Goal: Information Seeking & Learning: Learn about a topic

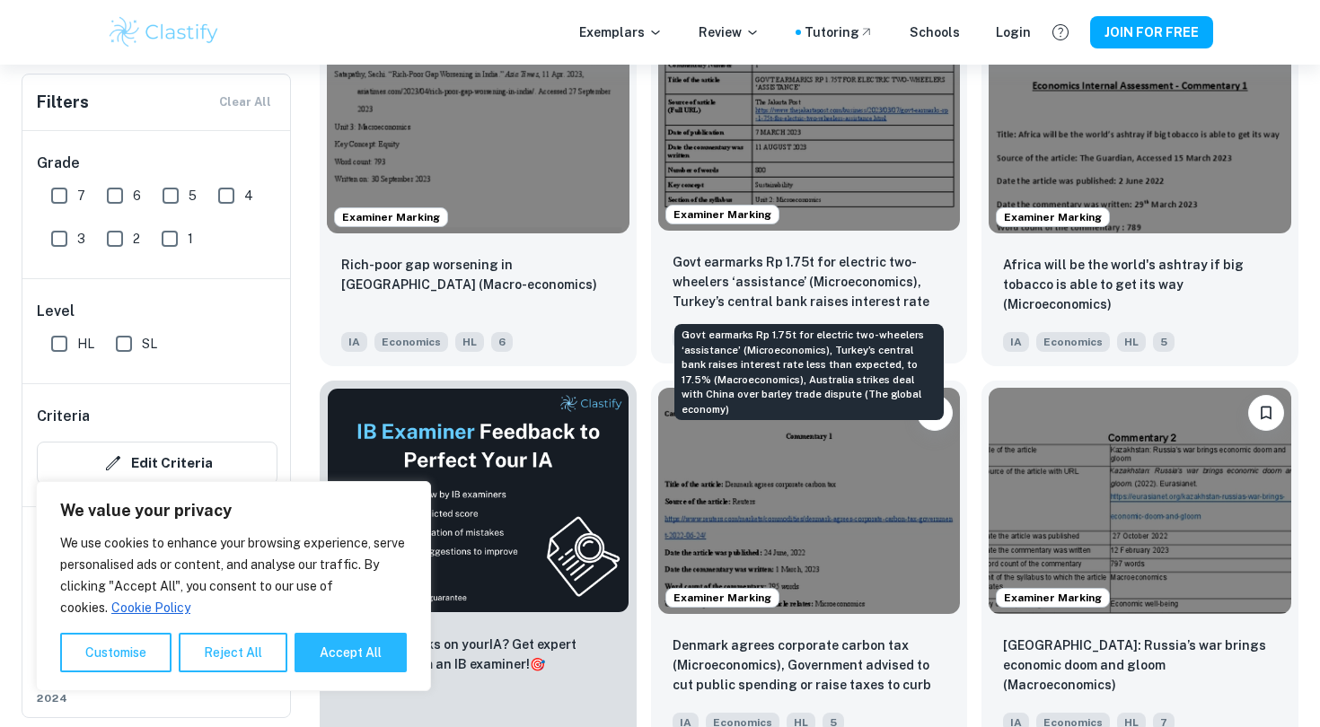
scroll to position [2537, 0]
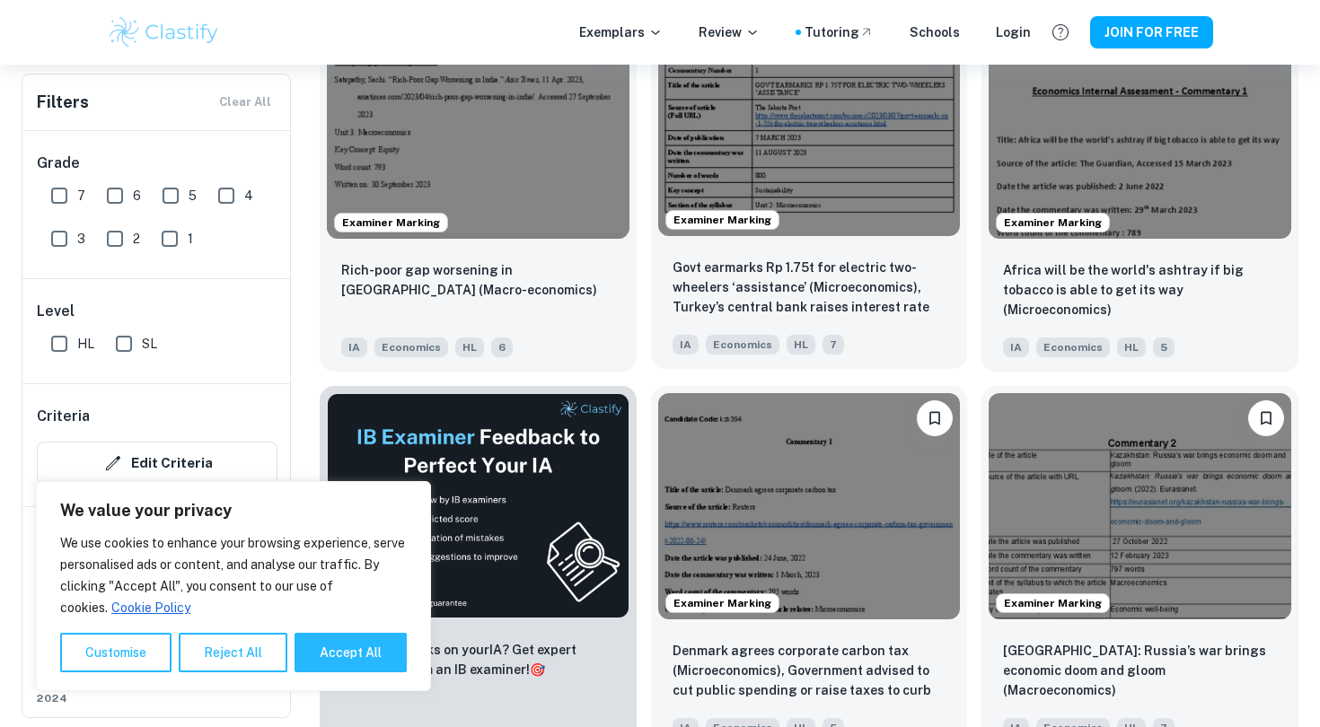
click at [813, 170] on img at bounding box center [809, 122] width 303 height 226
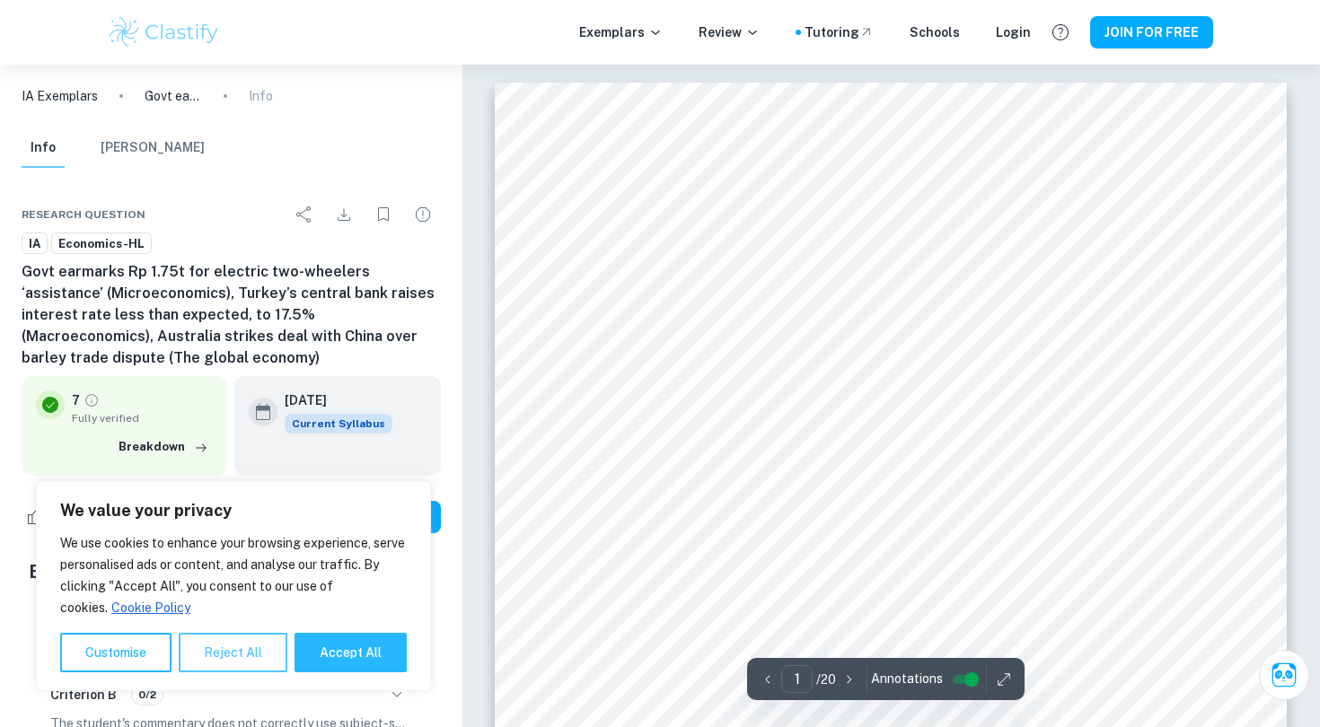
click at [242, 656] on button "Reject All" at bounding box center [233, 653] width 109 height 40
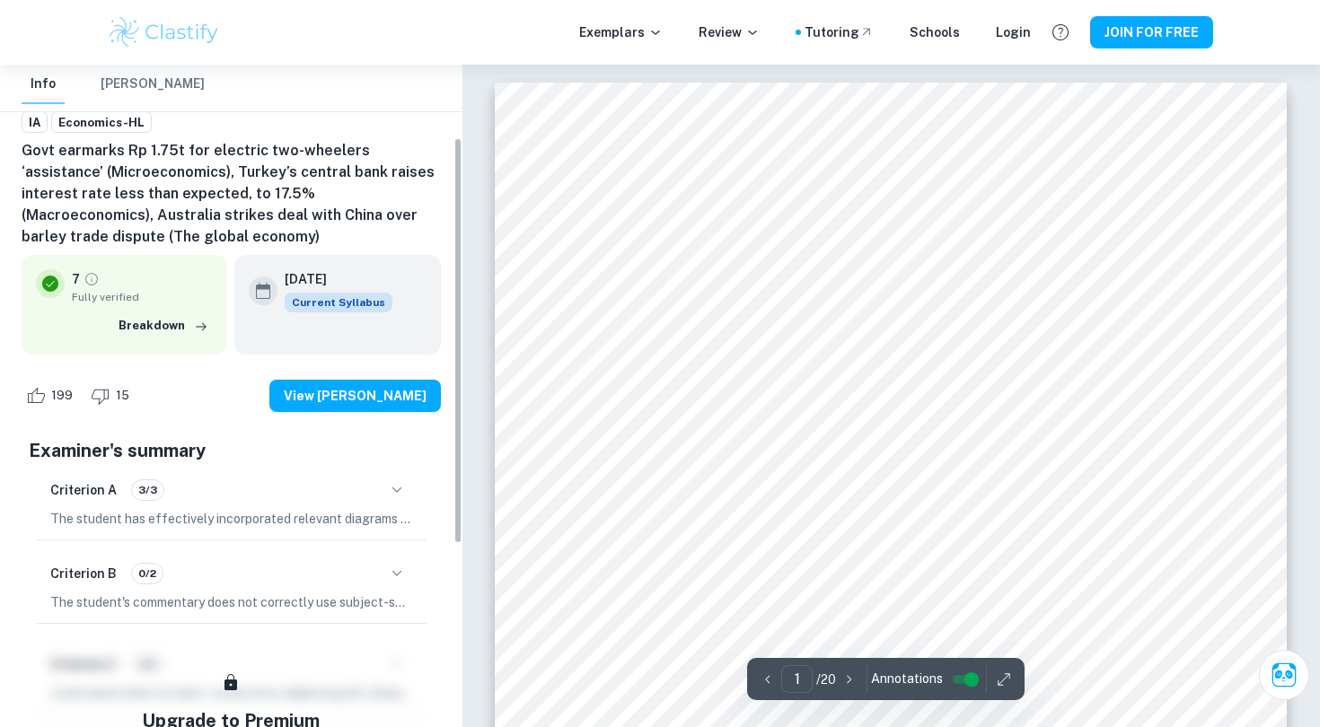
scroll to position [127, 0]
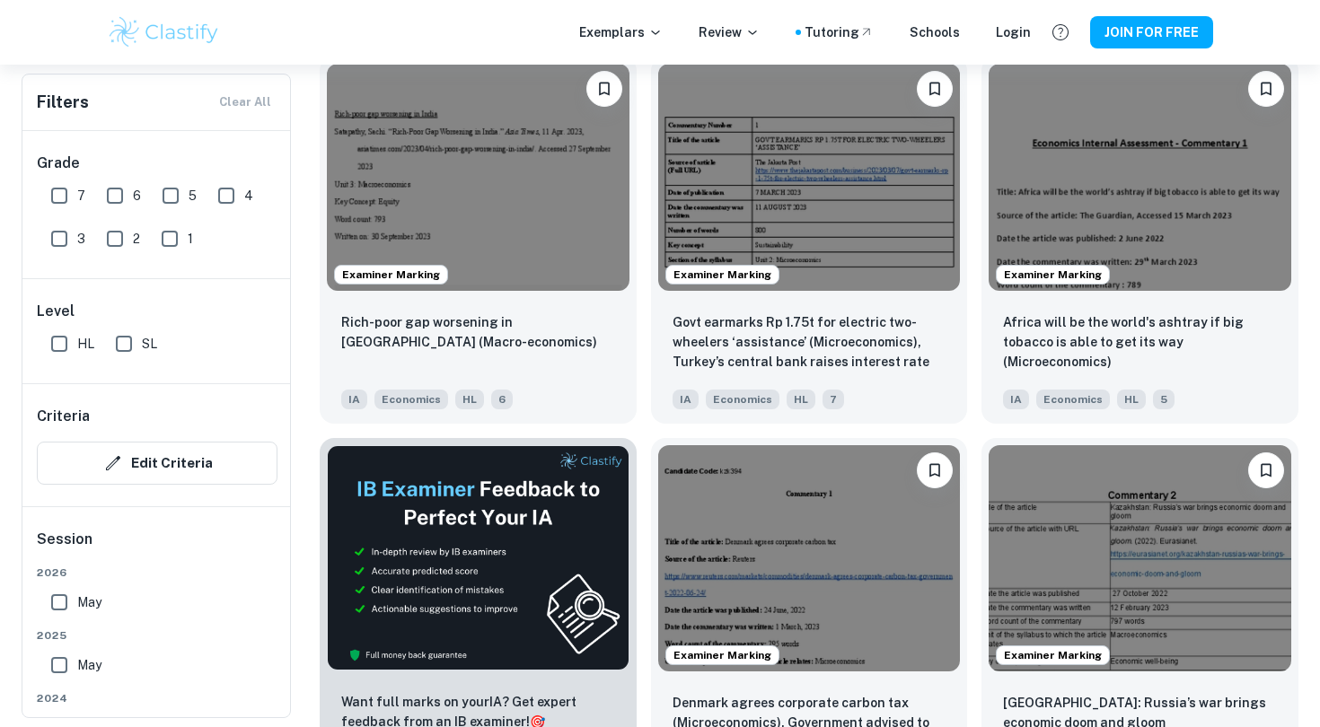
scroll to position [2353, 0]
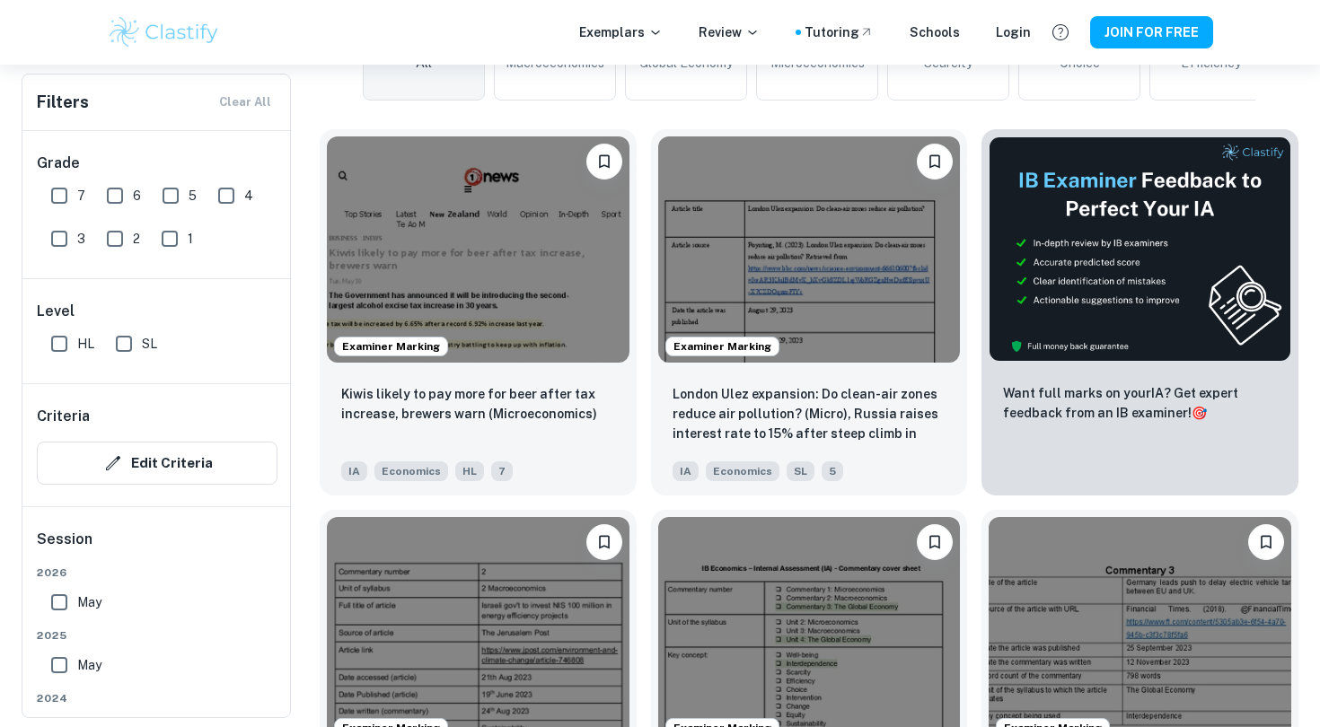
scroll to position [508, 0]
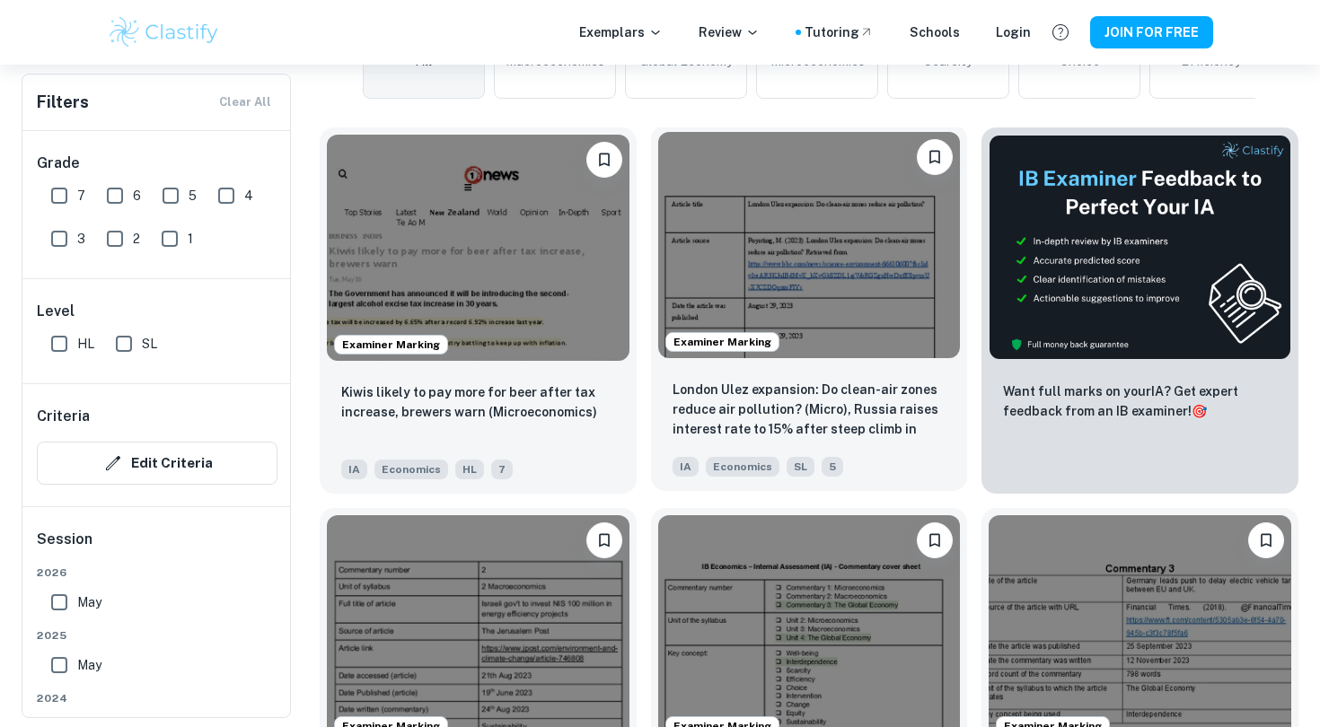
click at [799, 260] on img at bounding box center [809, 245] width 303 height 226
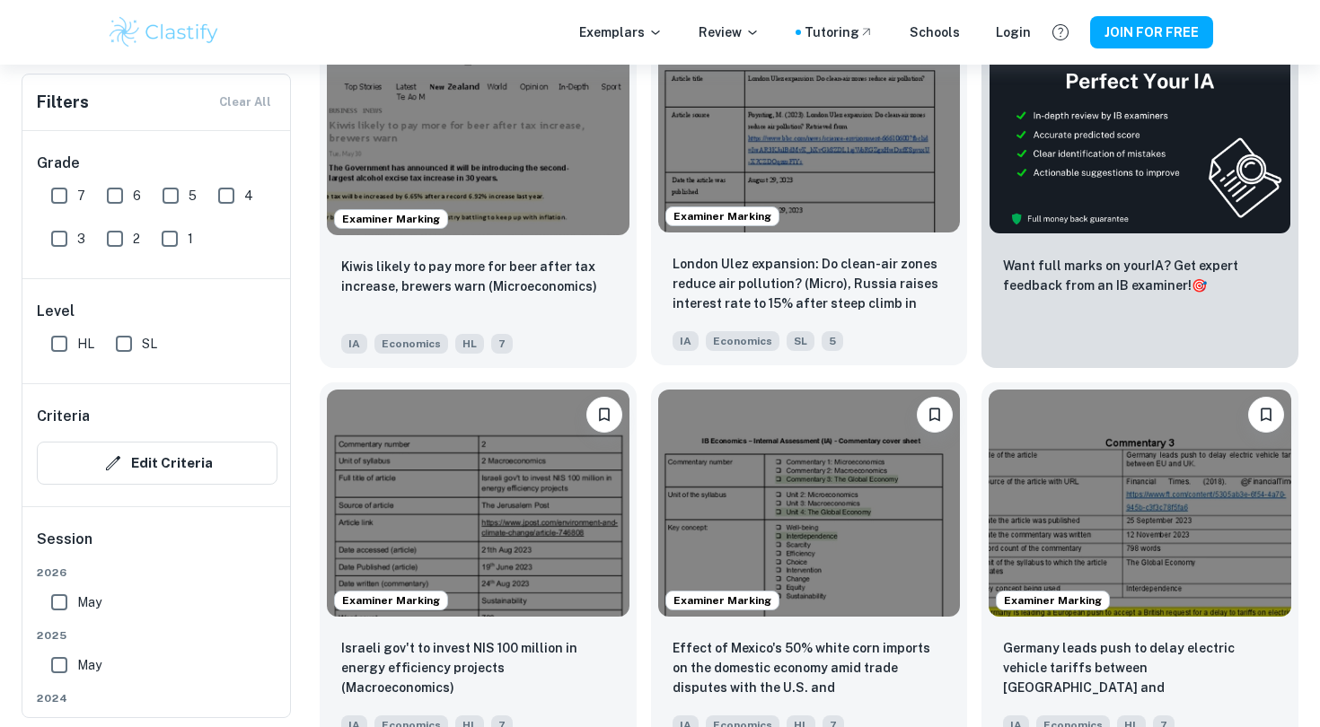
scroll to position [639, 0]
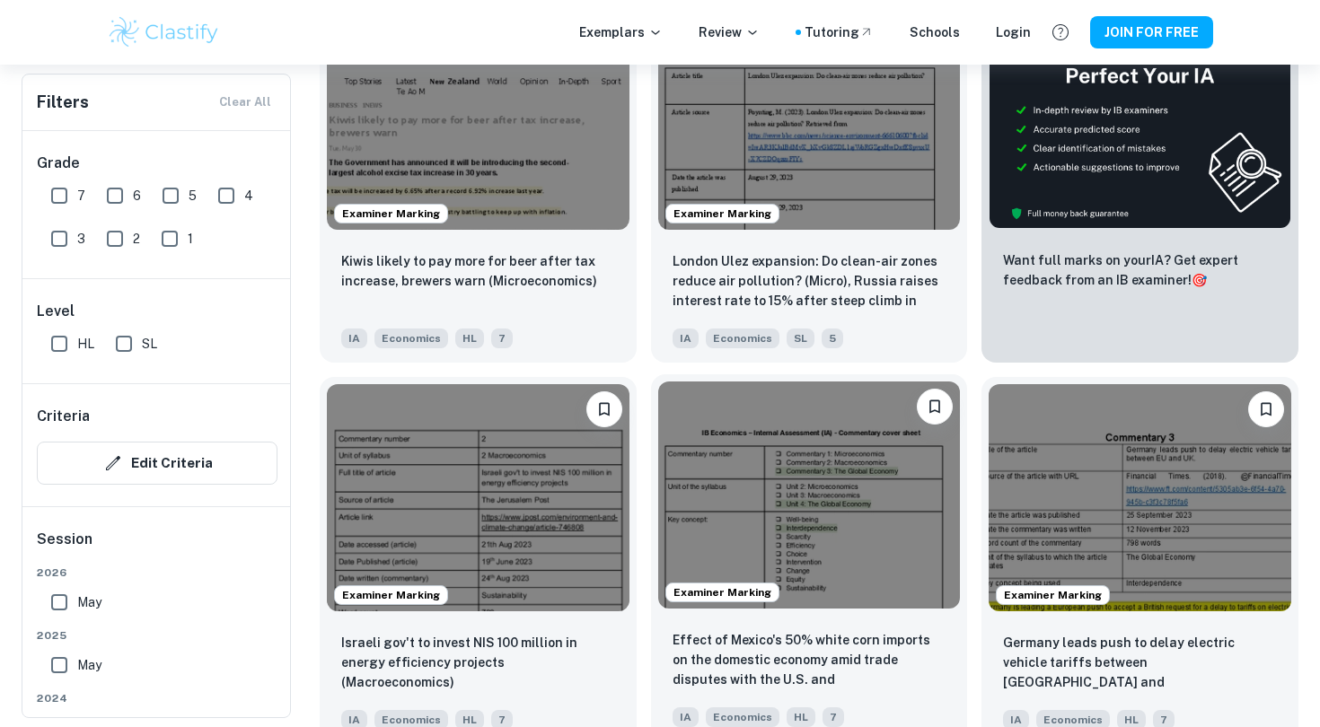
click at [800, 458] on img at bounding box center [809, 495] width 303 height 226
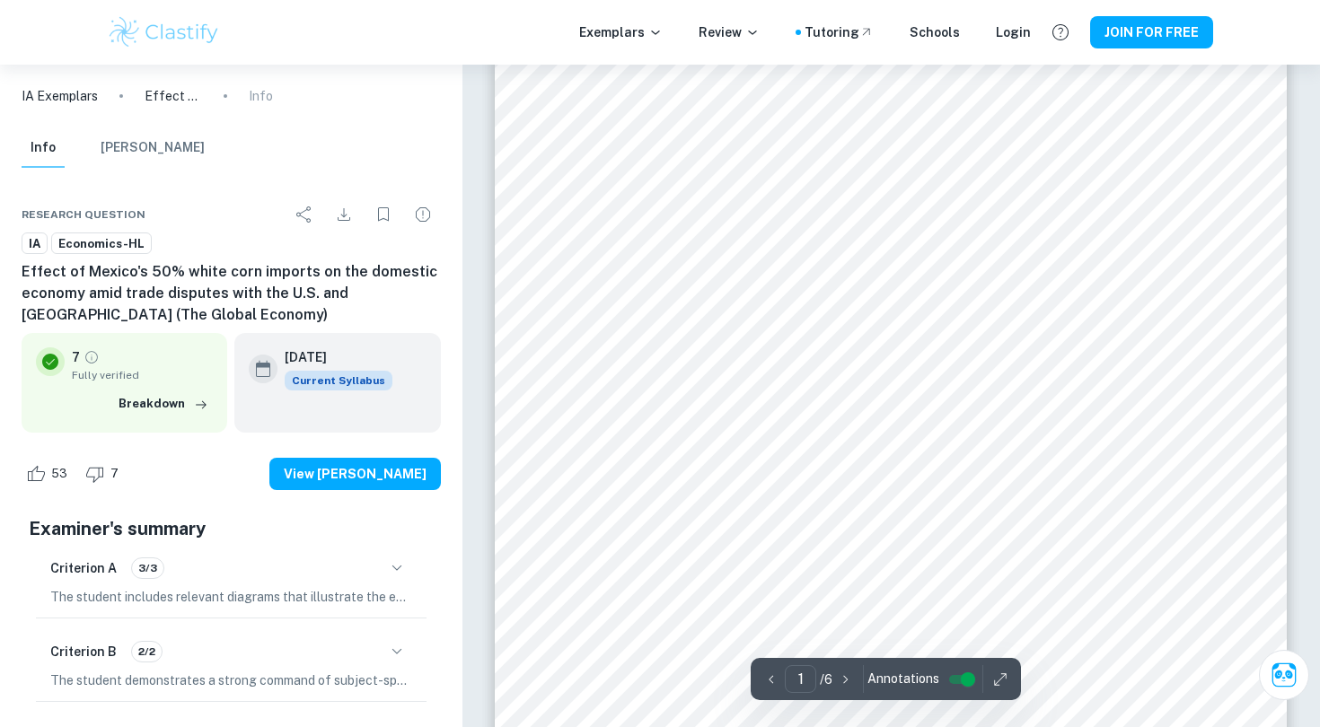
scroll to position [283, 0]
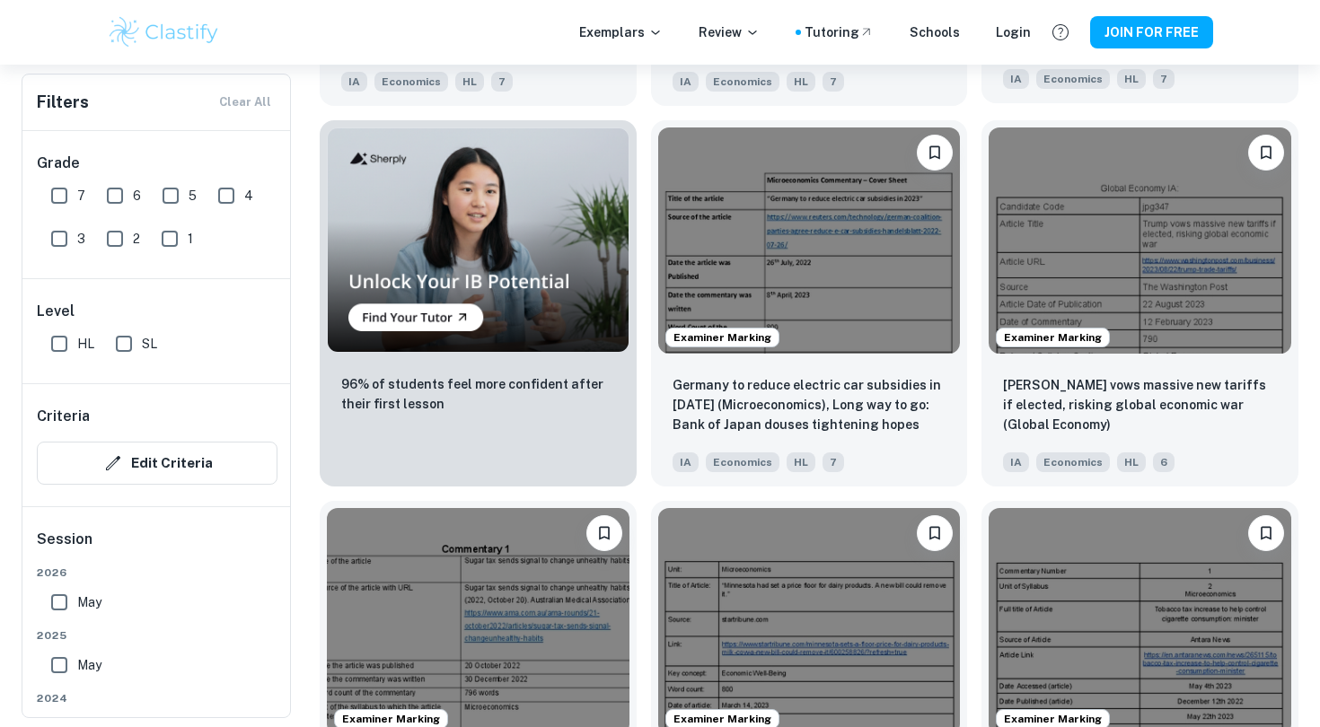
scroll to position [1342, 0]
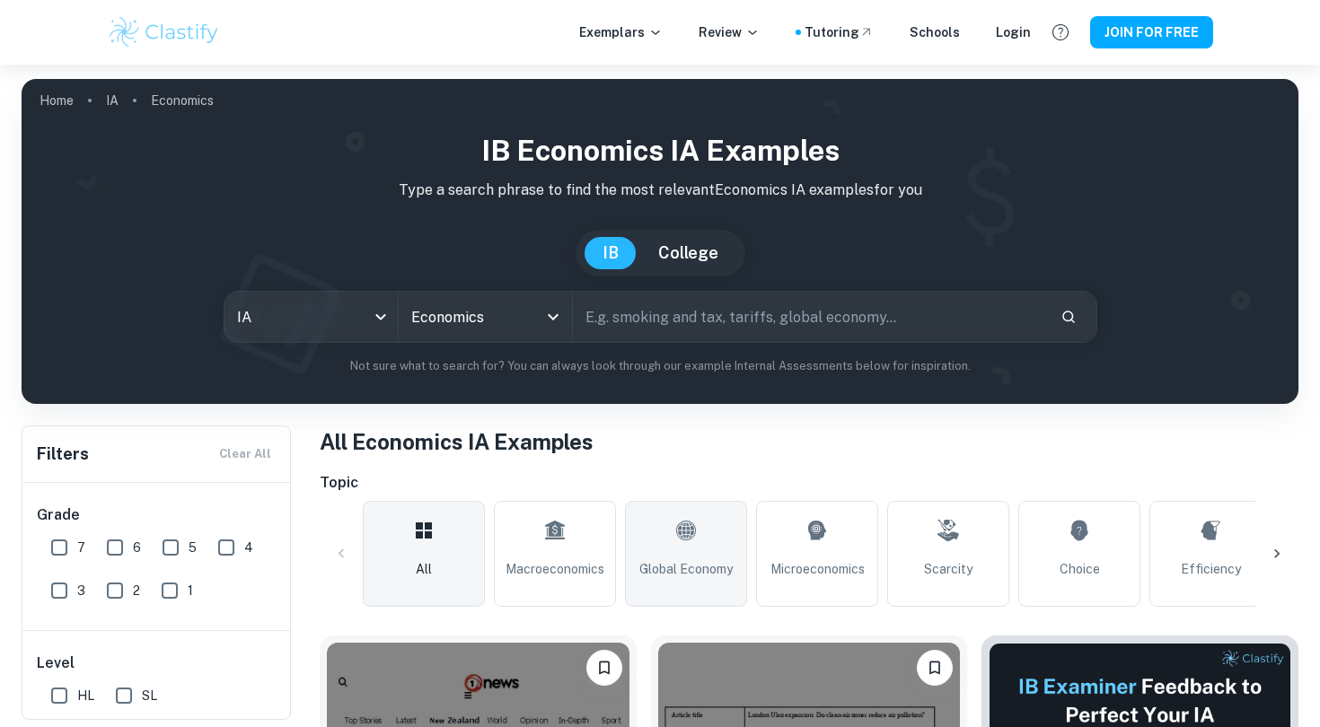
click at [715, 558] on link "Global Economy" at bounding box center [686, 554] width 122 height 106
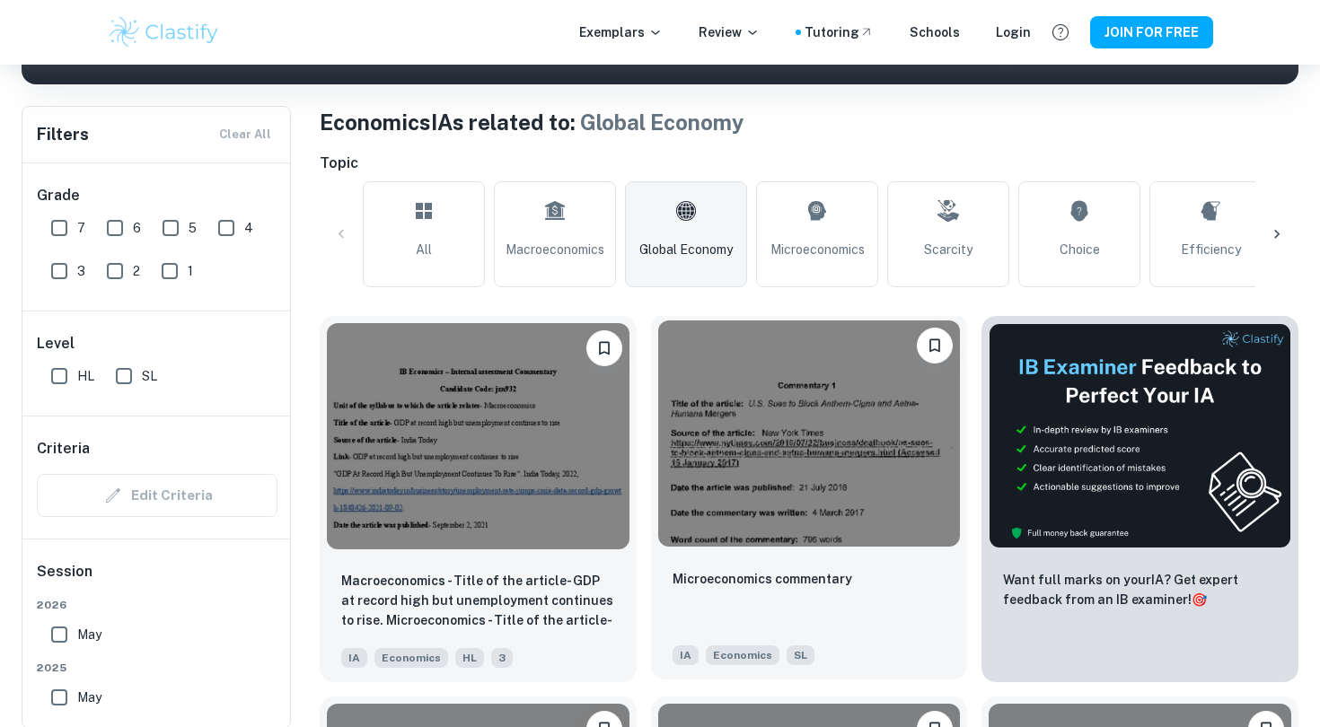
scroll to position [329, 0]
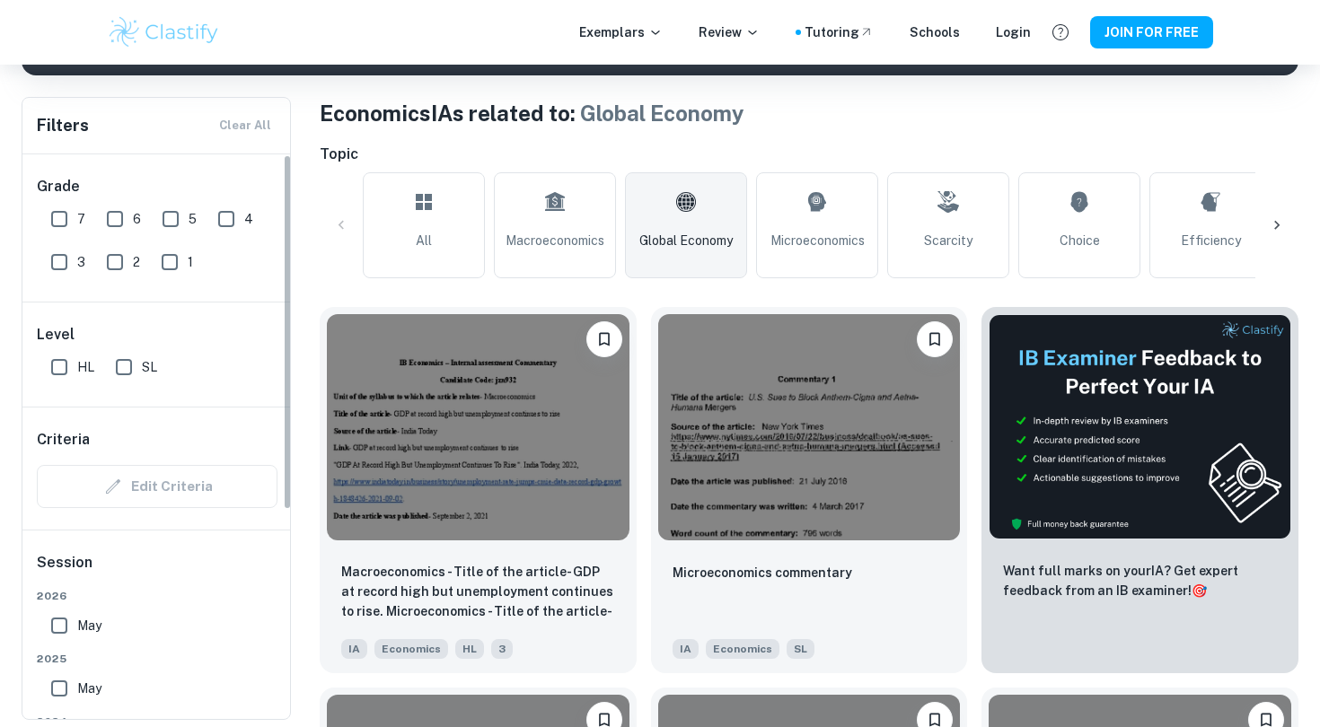
click at [75, 216] on input "7" at bounding box center [59, 219] width 36 height 36
checkbox input "true"
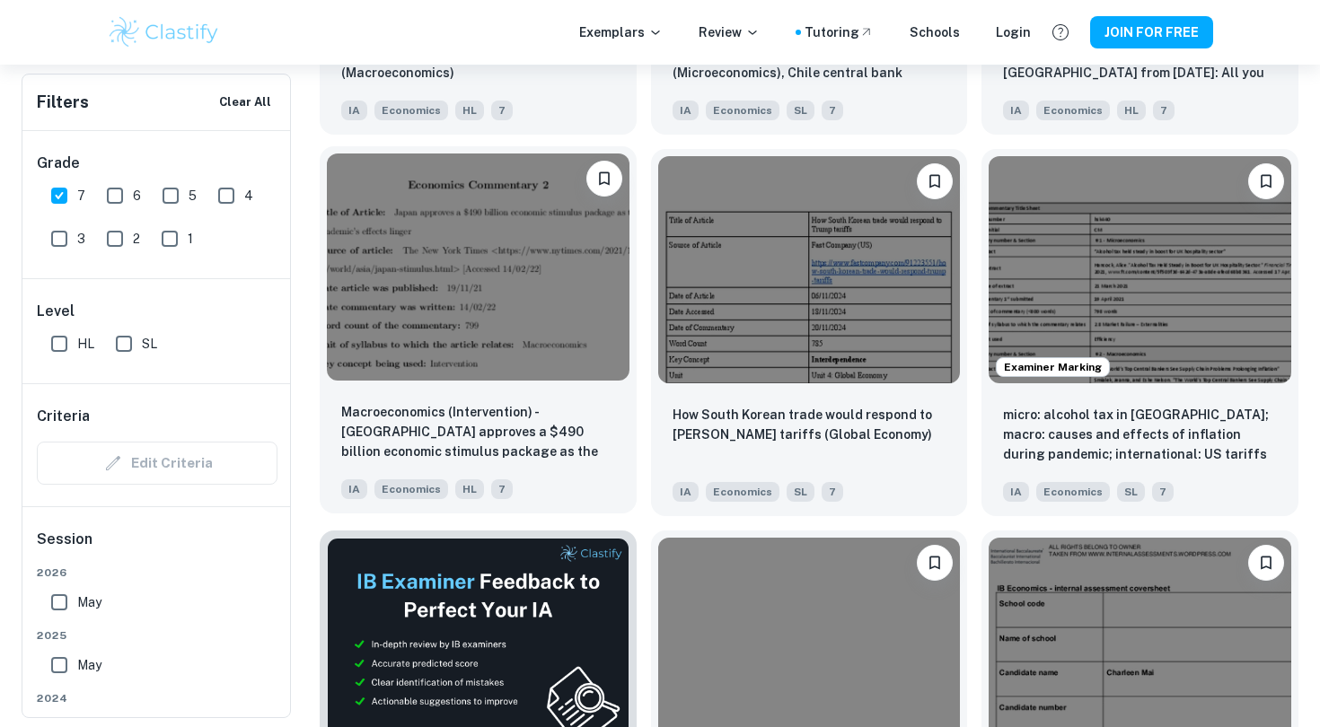
scroll to position [2437, 0]
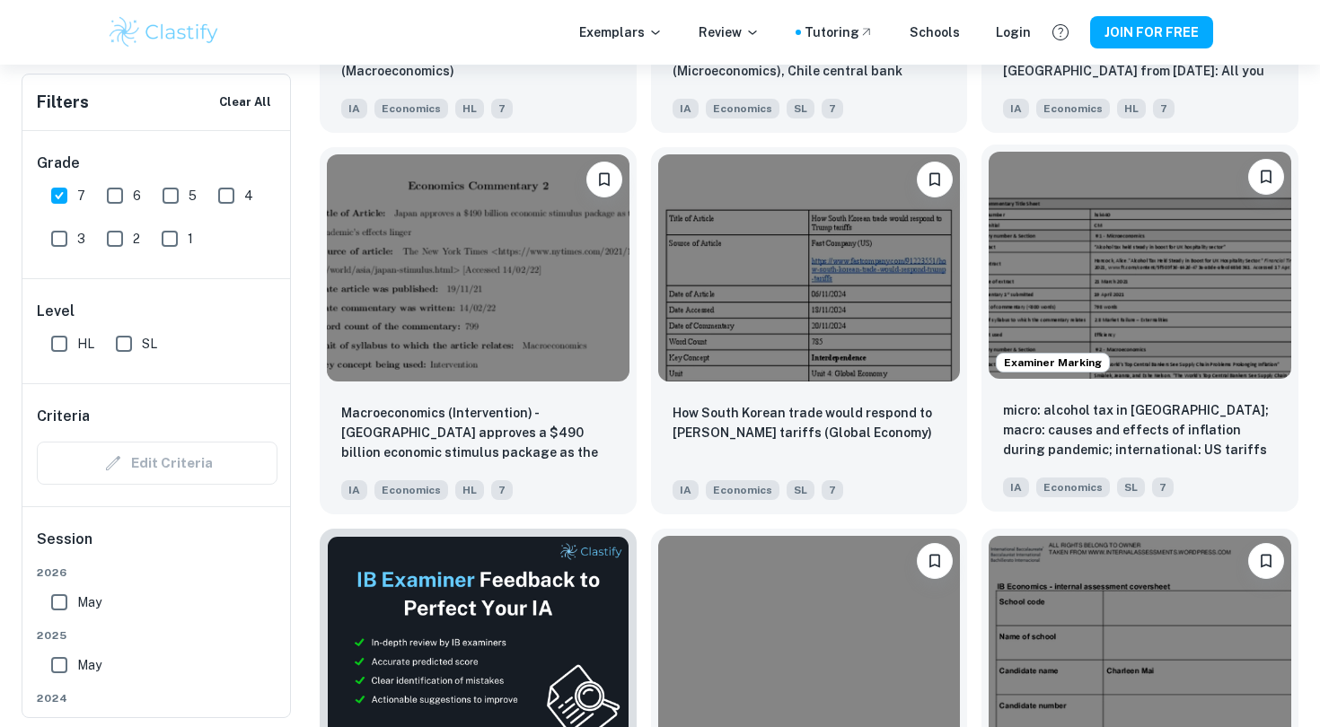
click at [1087, 252] on img at bounding box center [1140, 265] width 303 height 226
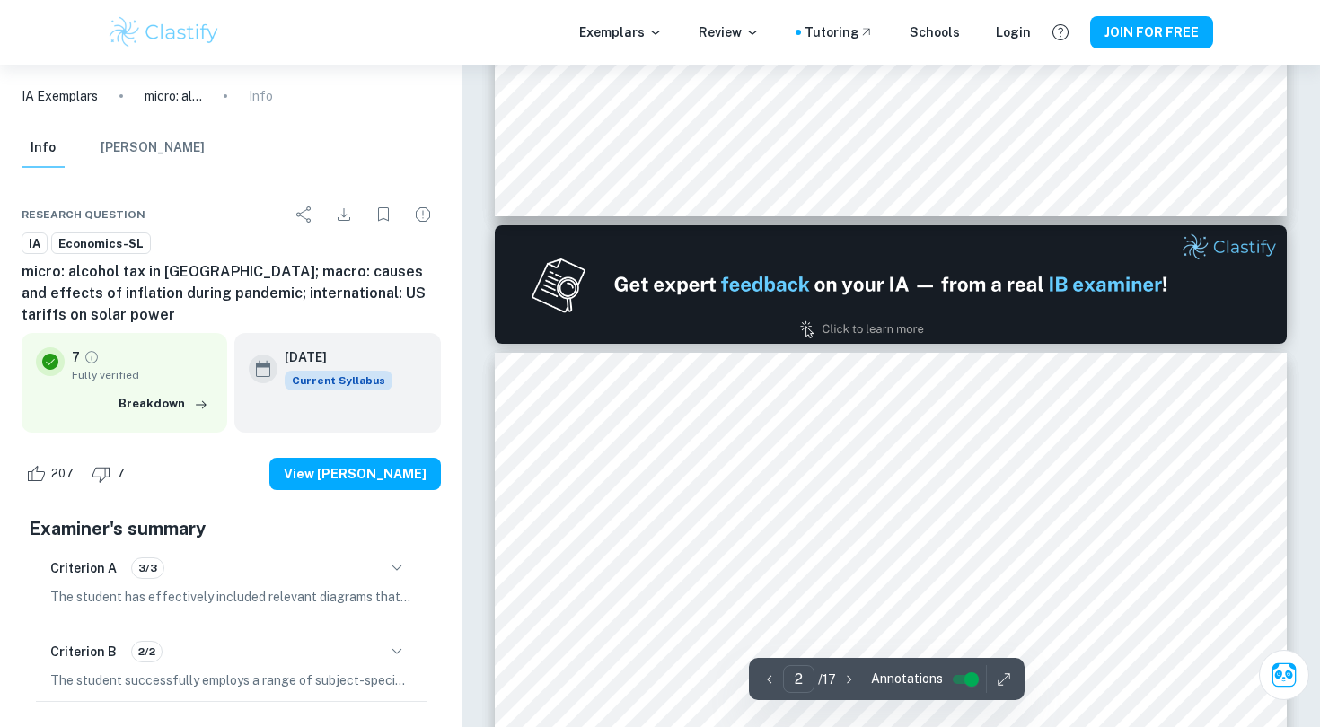
type input "1"
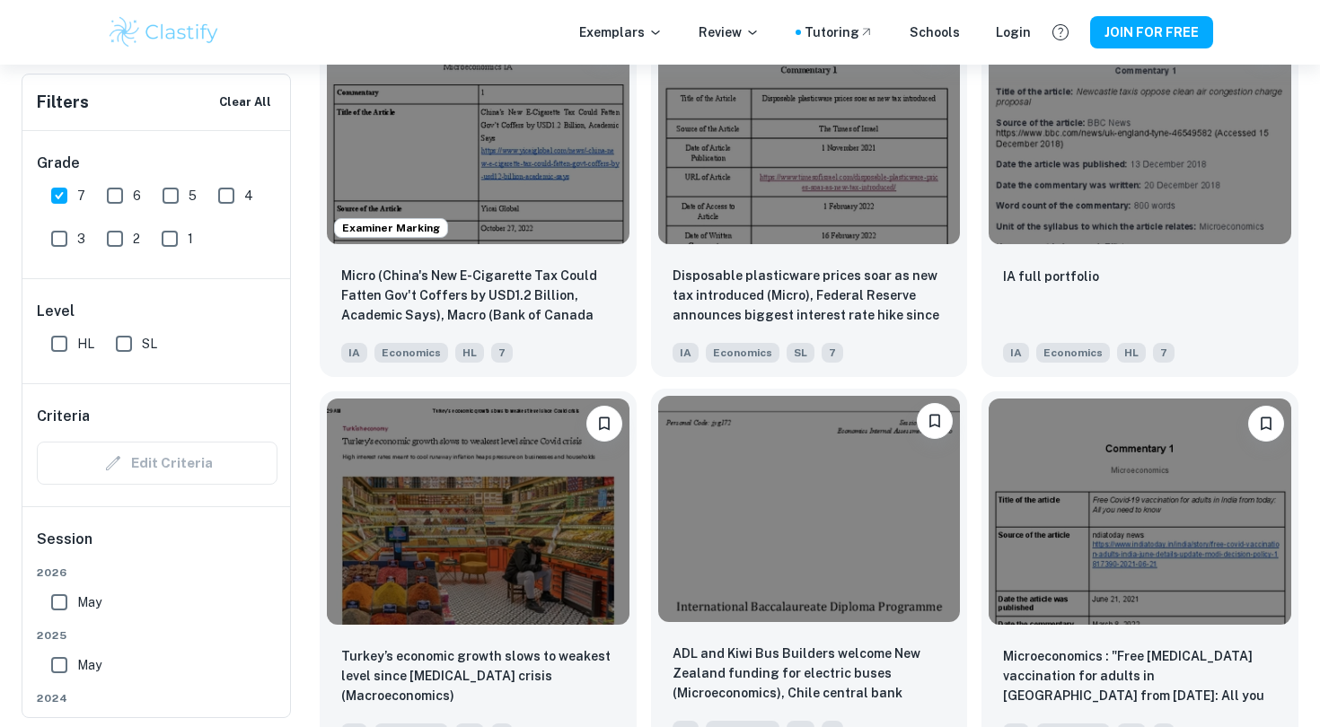
scroll to position [1707, 0]
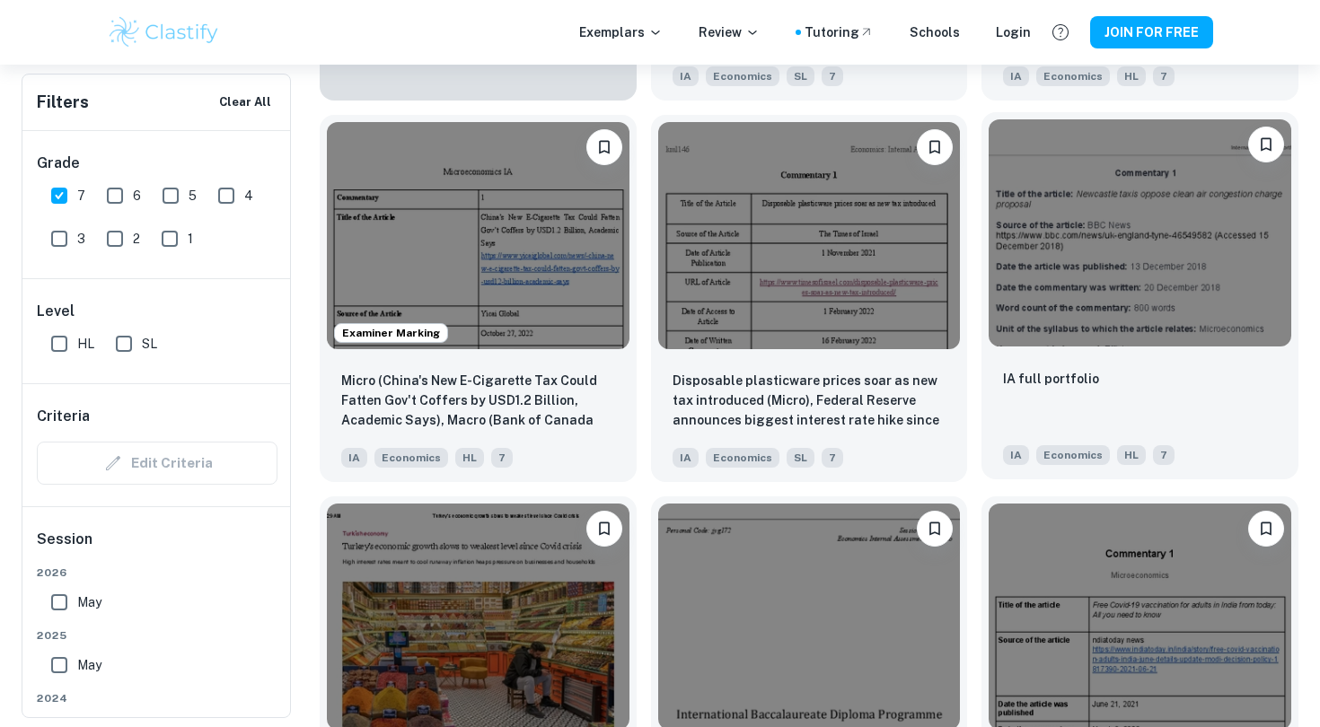
click at [1139, 212] on img at bounding box center [1140, 232] width 303 height 226
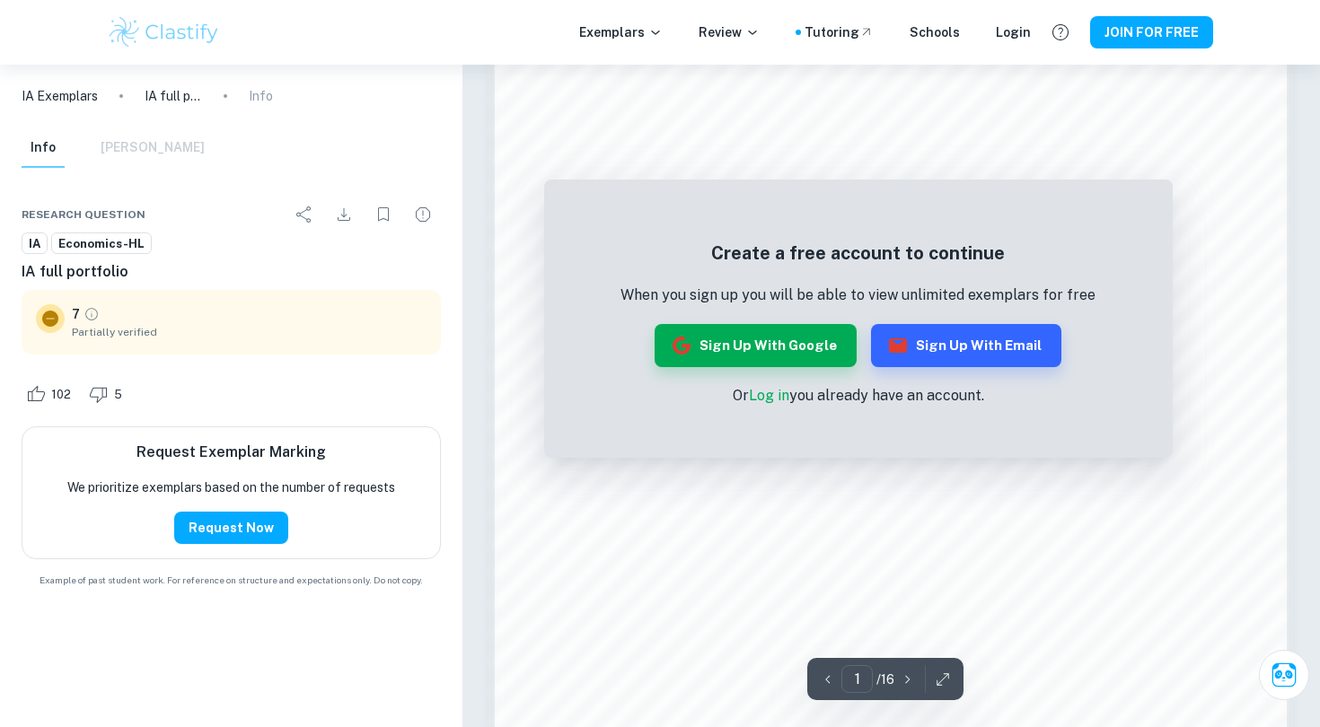
scroll to position [1225, 0]
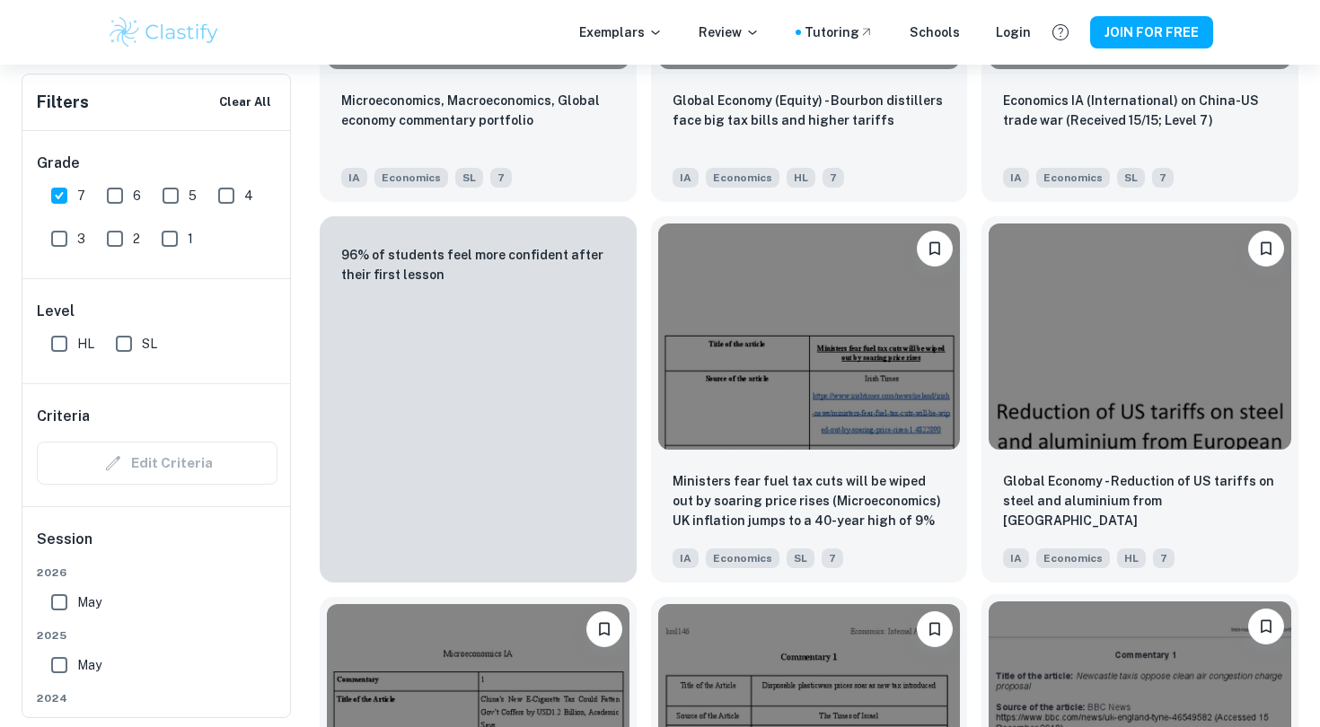
scroll to position [1707, 0]
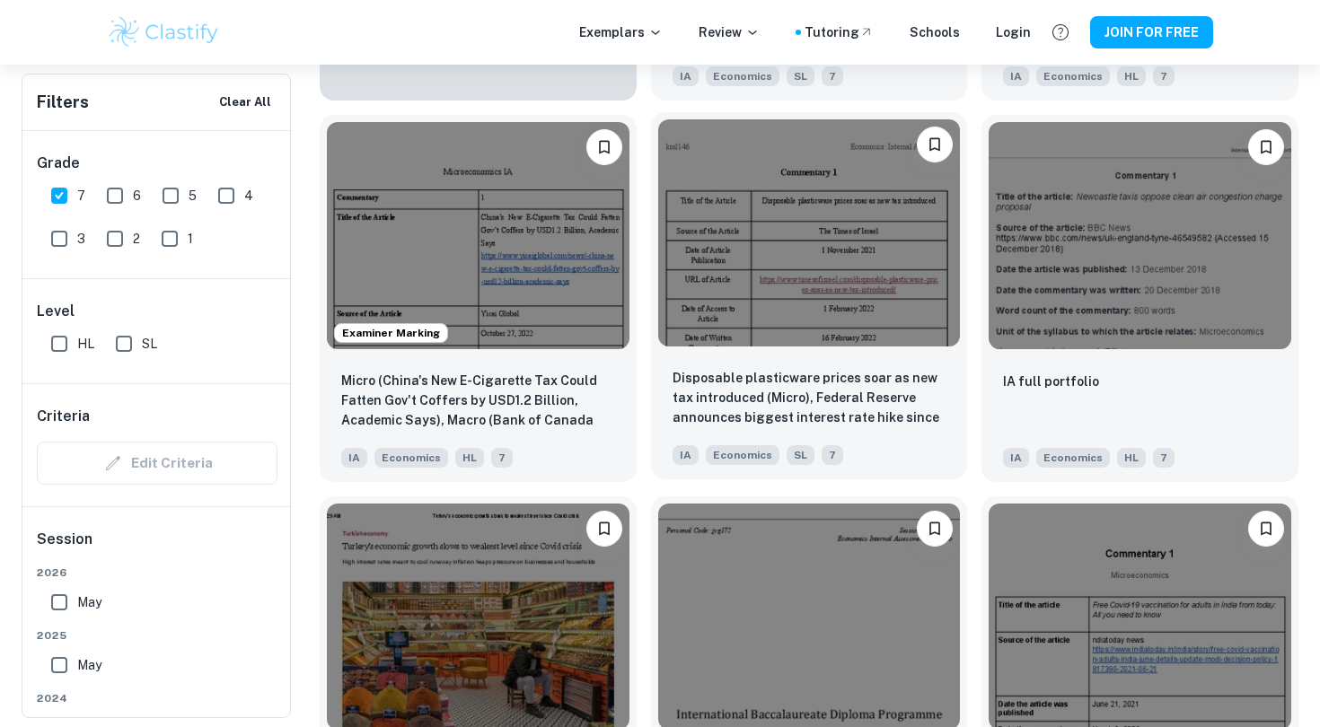
click at [870, 221] on img at bounding box center [809, 232] width 303 height 226
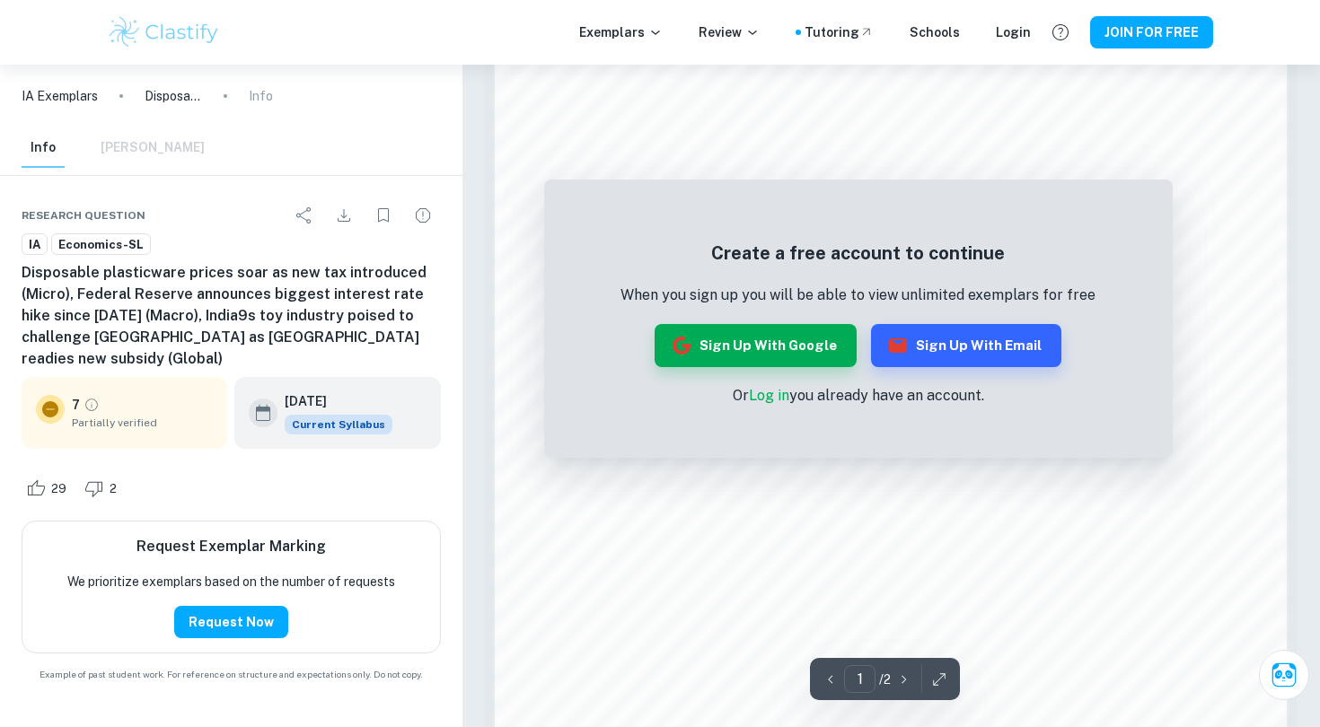
scroll to position [1247, 1]
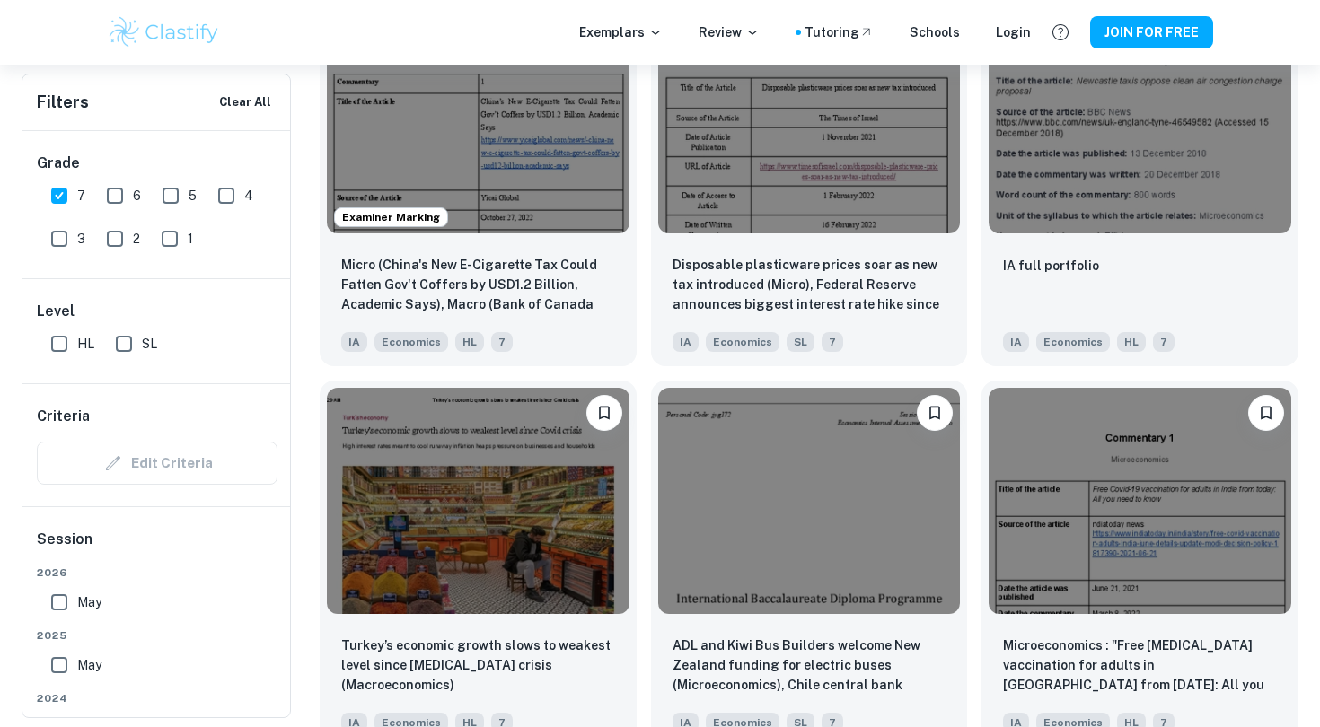
scroll to position [2010, 0]
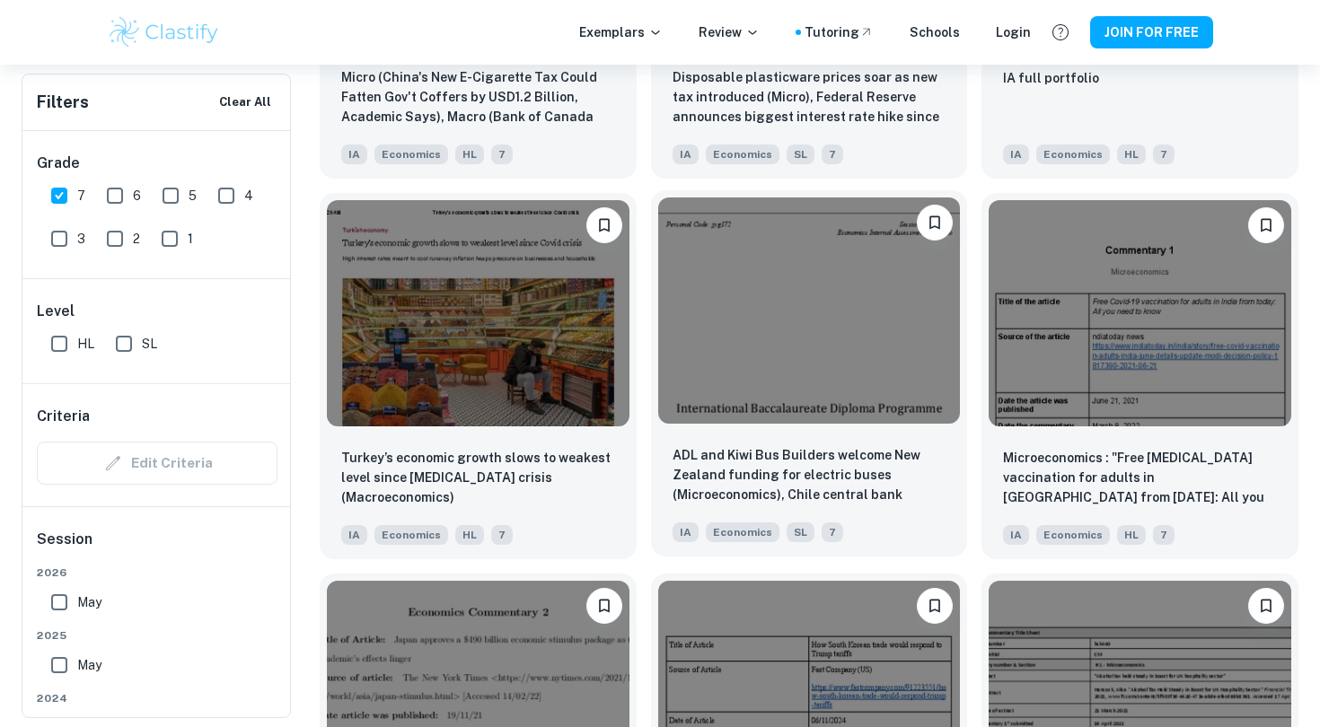
click at [810, 271] on img at bounding box center [809, 311] width 303 height 226
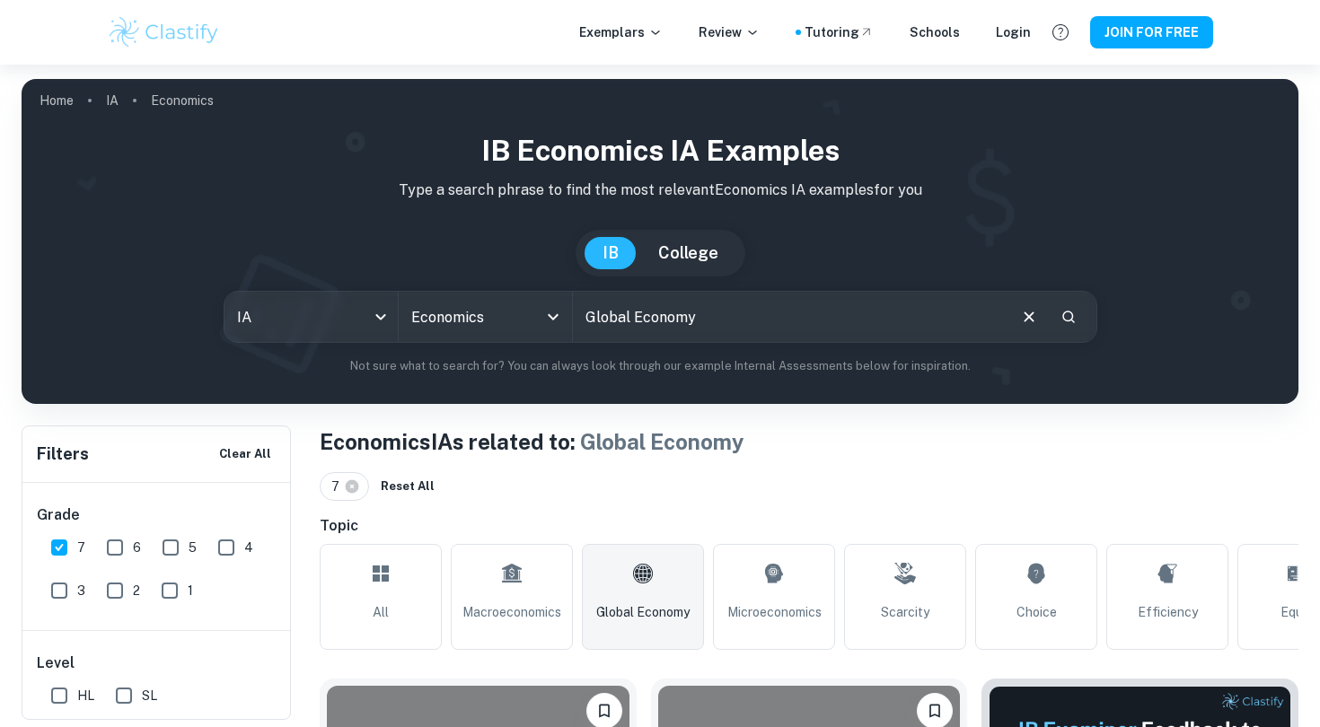
scroll to position [2010, 0]
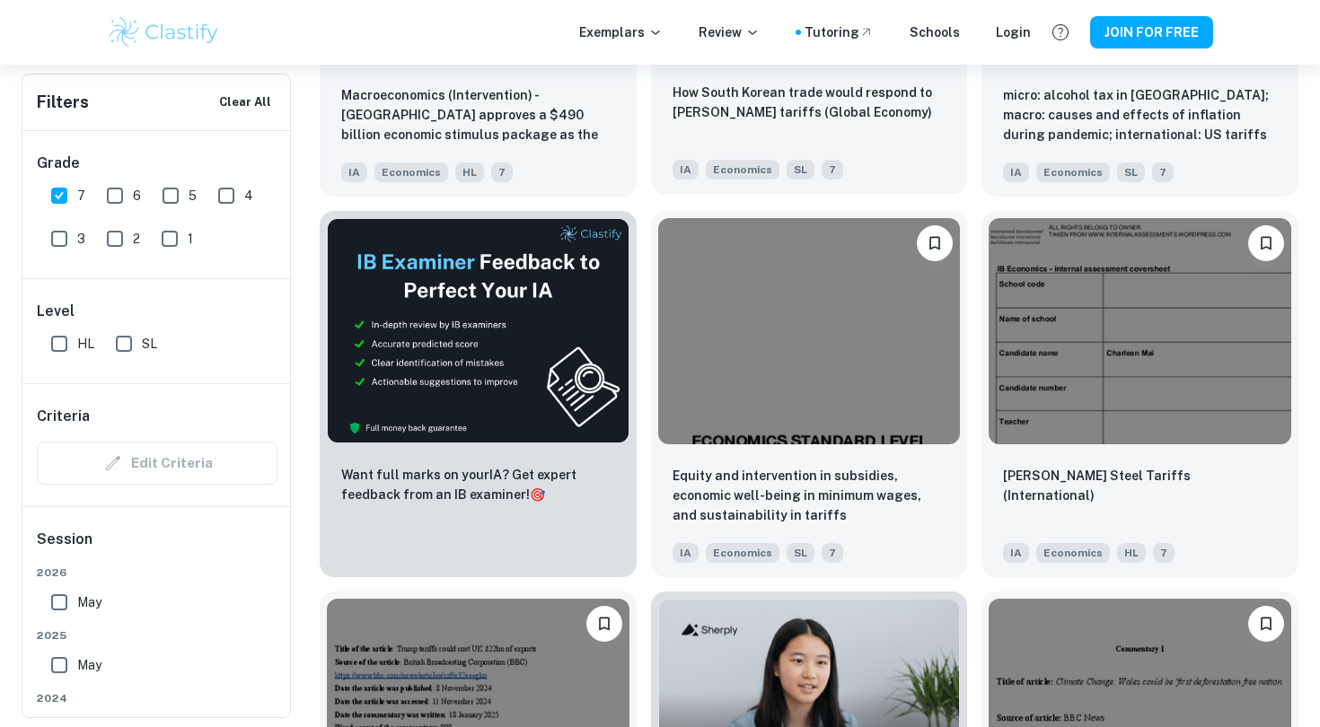
scroll to position [2786, 0]
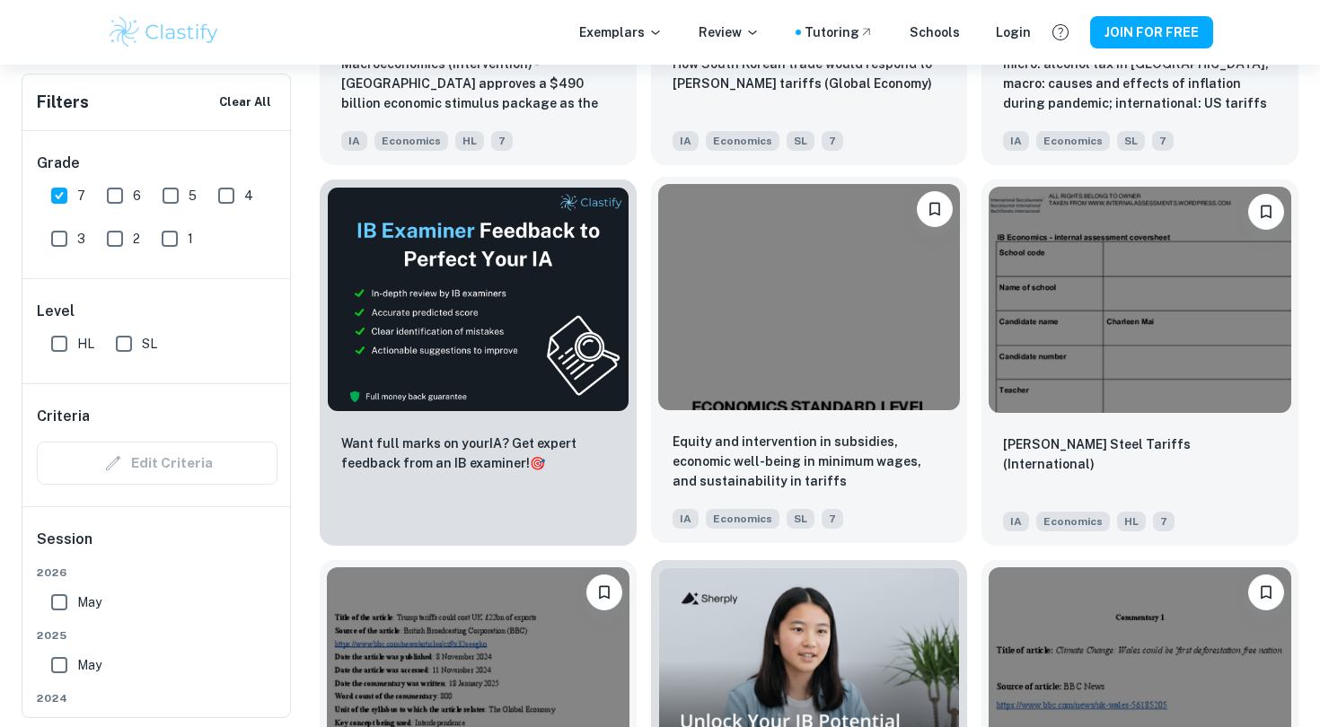
click at [810, 271] on img at bounding box center [809, 297] width 303 height 226
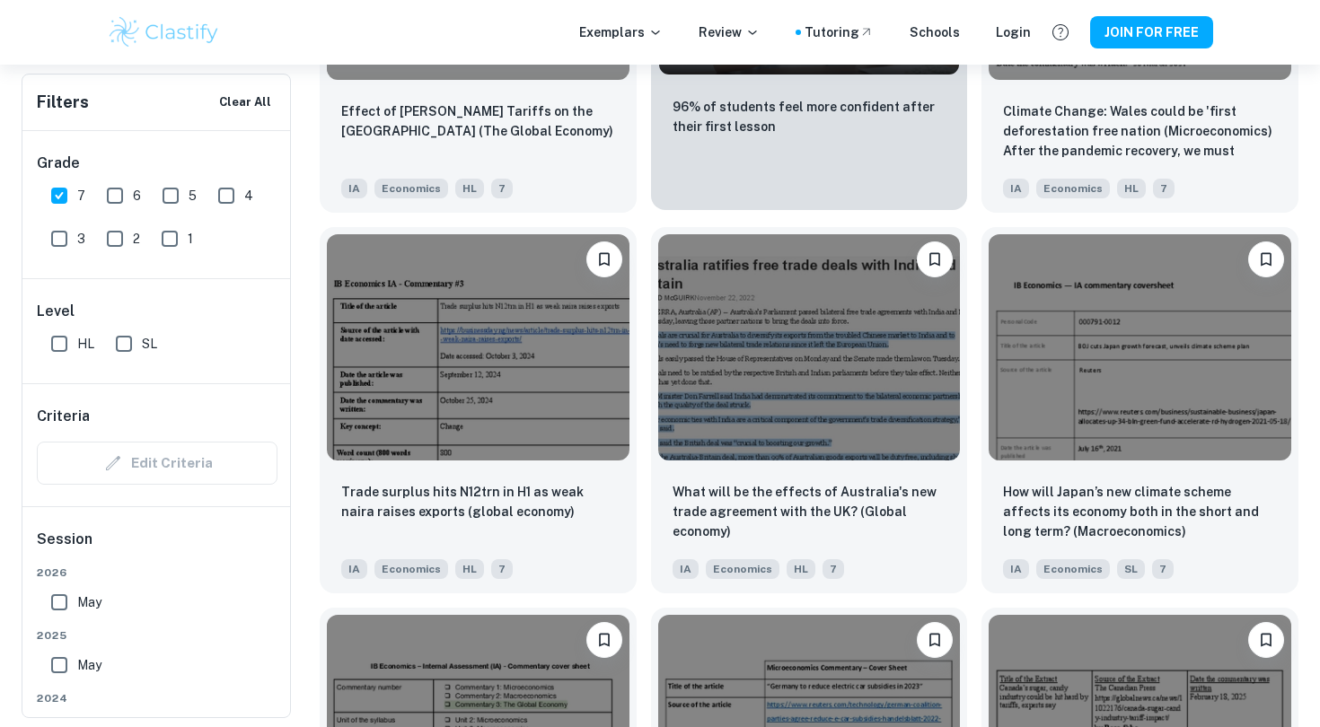
scroll to position [3502, 0]
